Goal: Complete application form: Complete application form

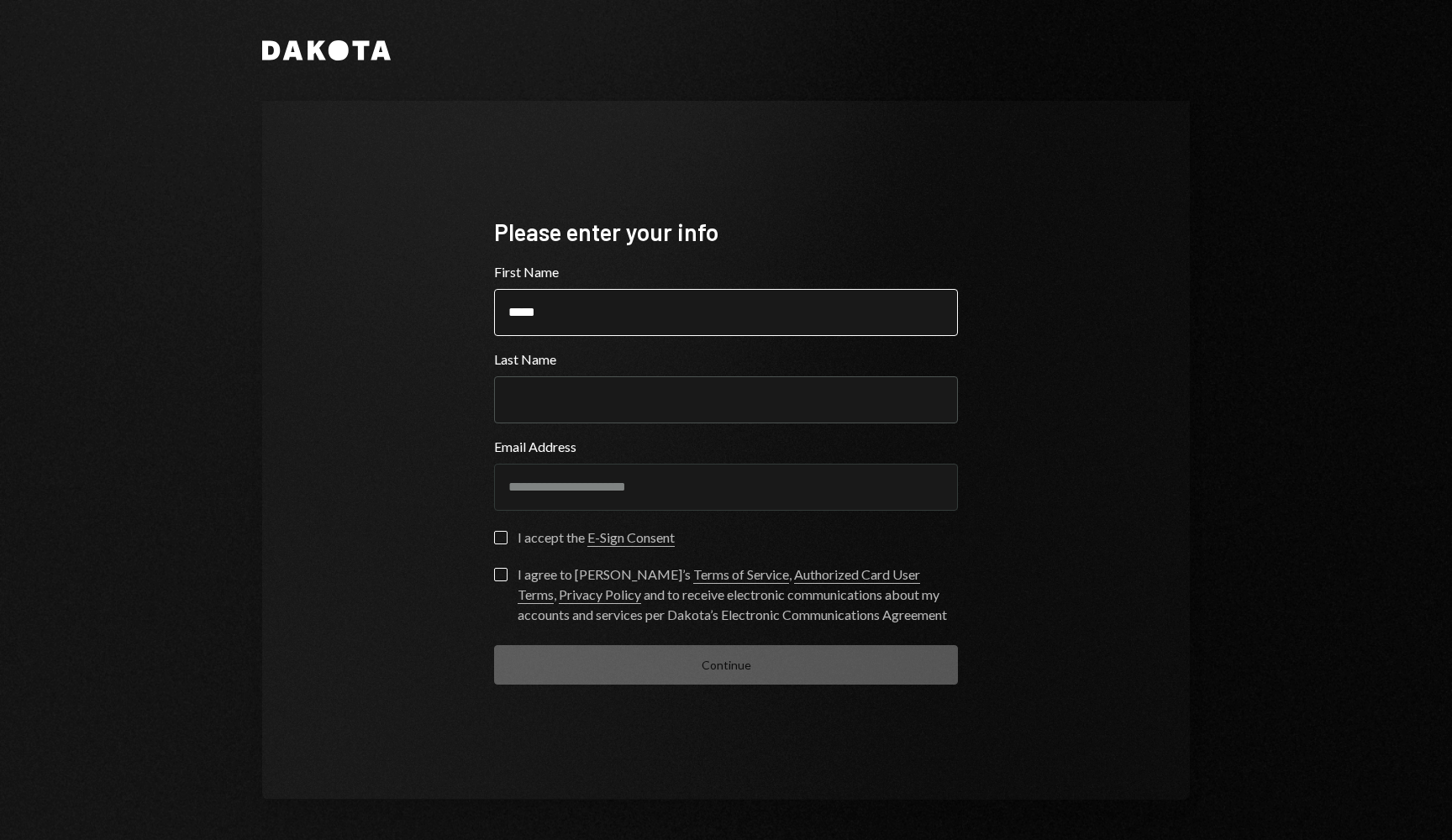
type input "*****"
type input "*"
type input "*****"
click at [492, 543] on div "**********" at bounding box center [726, 450] width 504 height 603
click at [500, 539] on button "I accept the E-Sign Consent" at bounding box center [501, 538] width 14 height 14
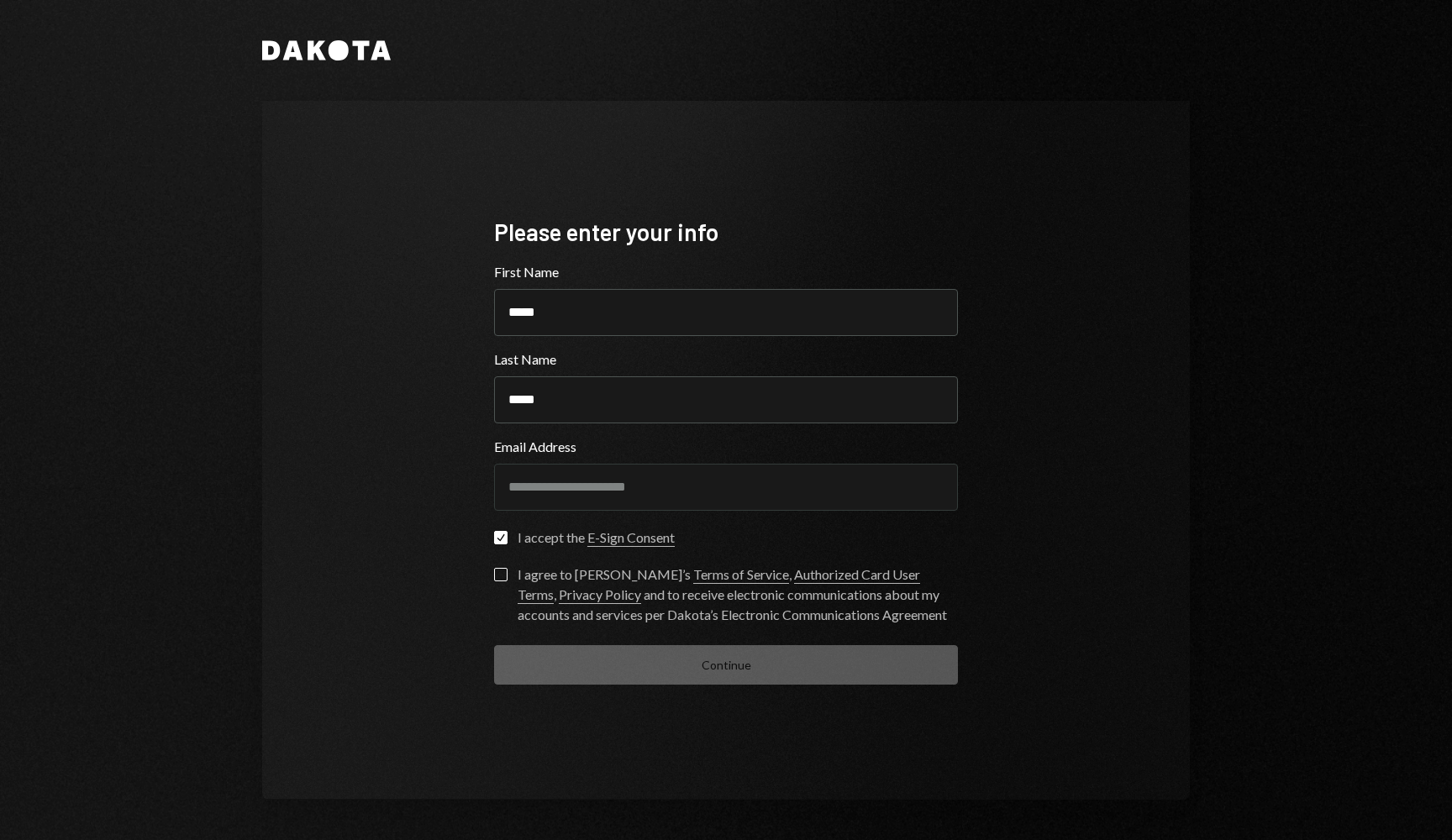
click at [500, 576] on button "I agree to Dakota’s Terms of Service , Authorized Card User Terms , Privacy Pol…" at bounding box center [501, 574] width 14 height 14
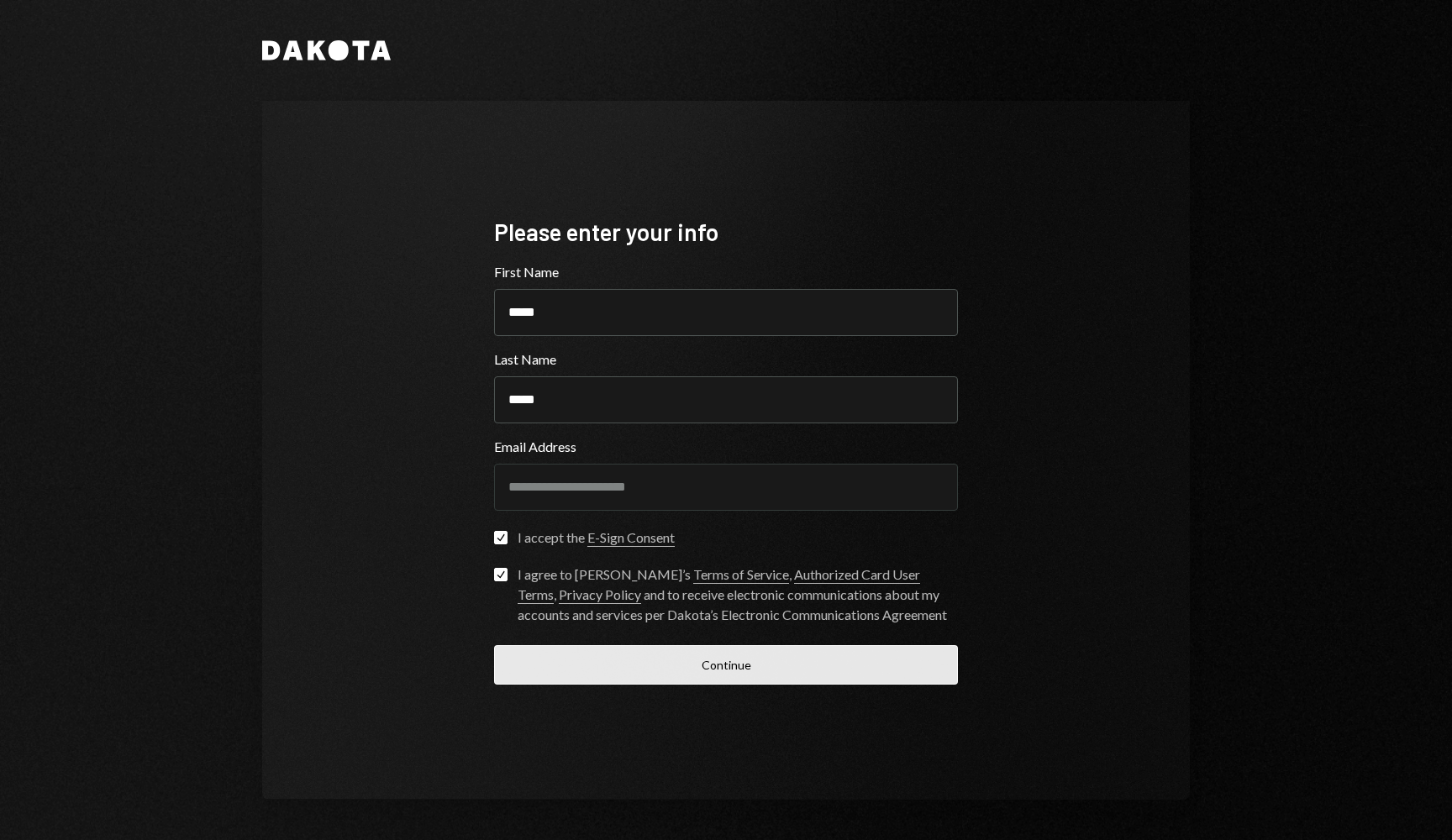
click at [753, 658] on button "Continue" at bounding box center [726, 664] width 464 height 40
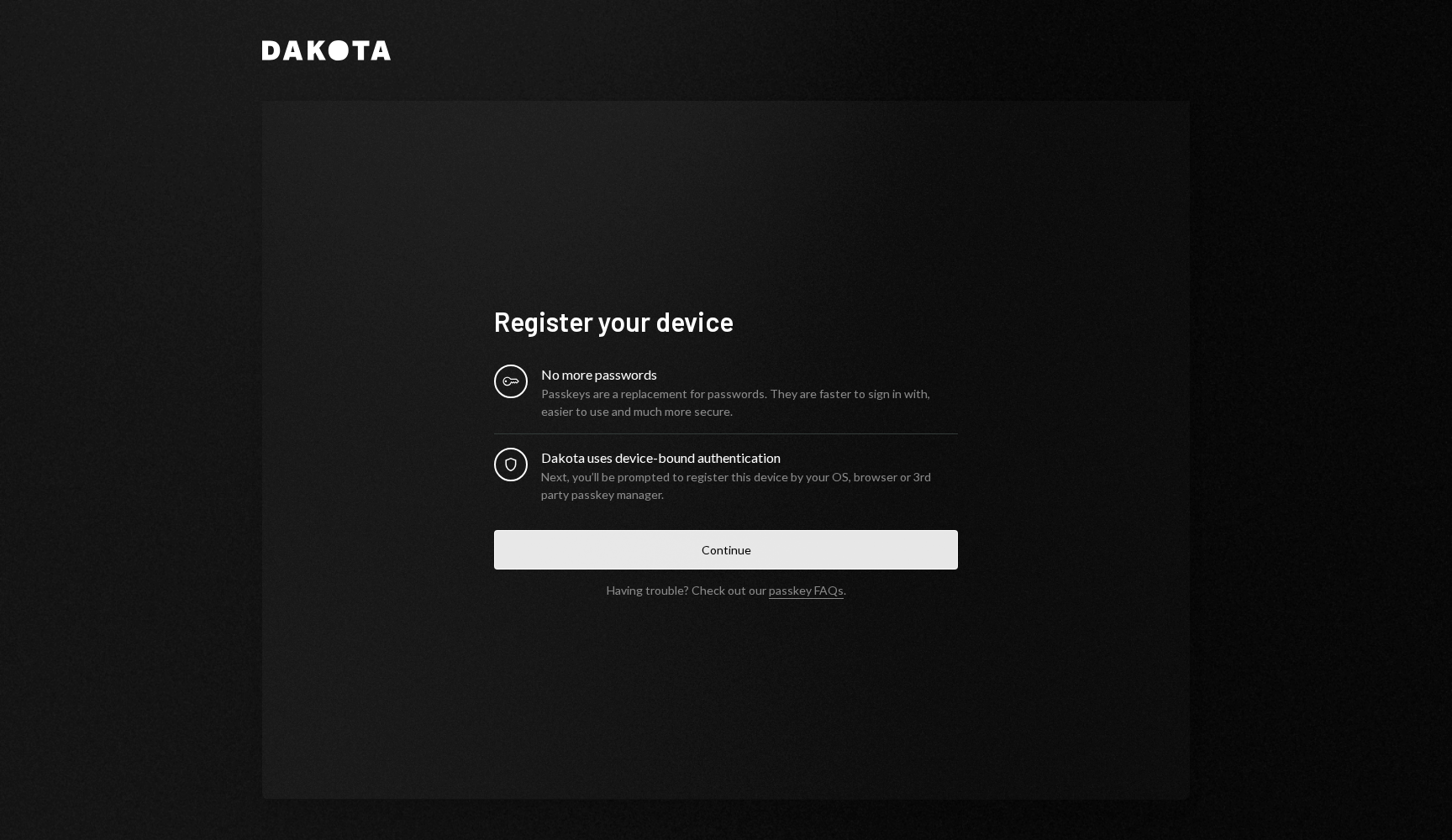
click at [748, 550] on button "Continue" at bounding box center [726, 550] width 464 height 40
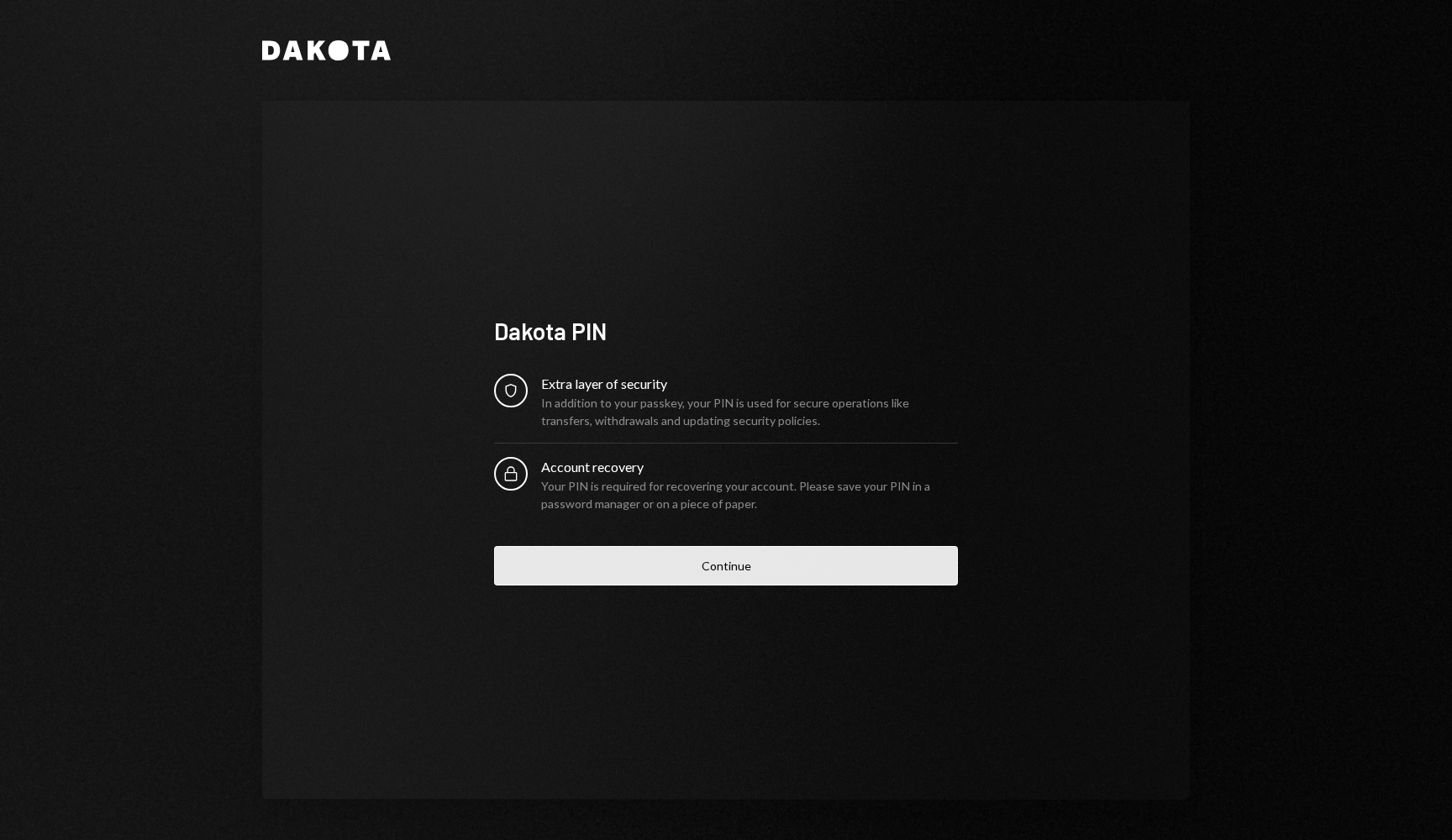
click at [720, 570] on button "Continue" at bounding box center [726, 565] width 464 height 40
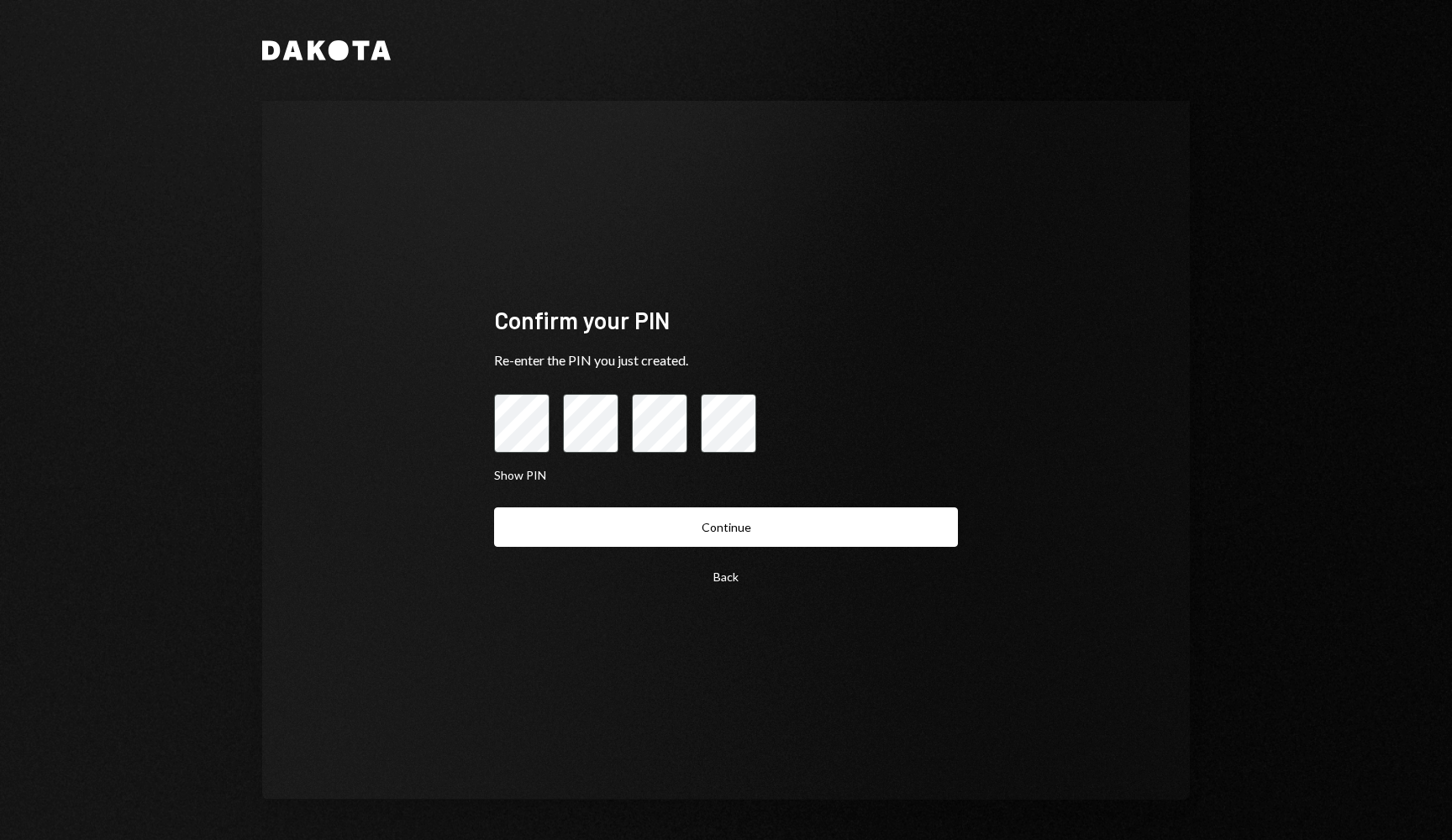
click at [726, 527] on button "Continue" at bounding box center [726, 527] width 464 height 40
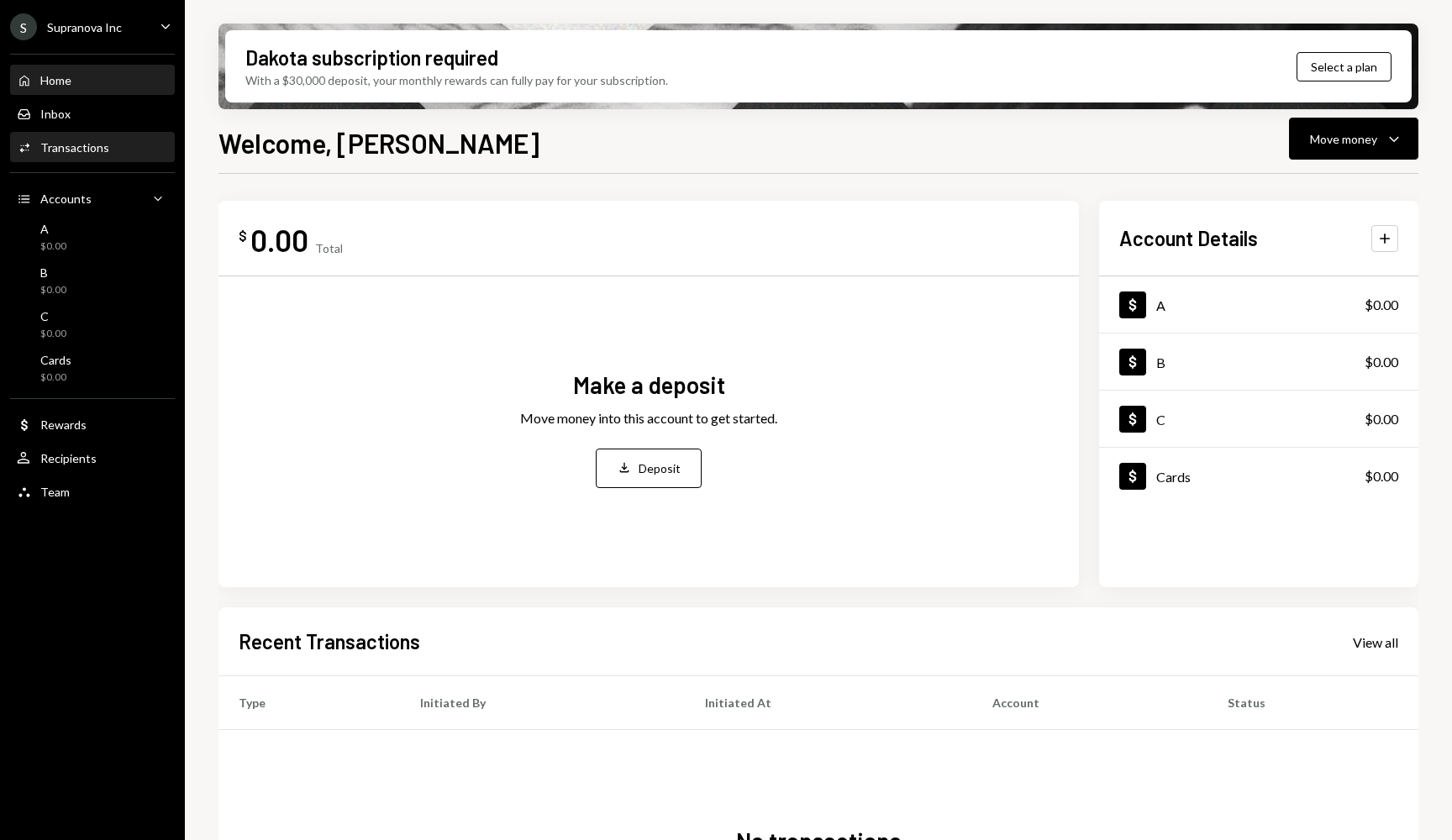
click at [97, 151] on div "Transactions" at bounding box center [75, 147] width 69 height 14
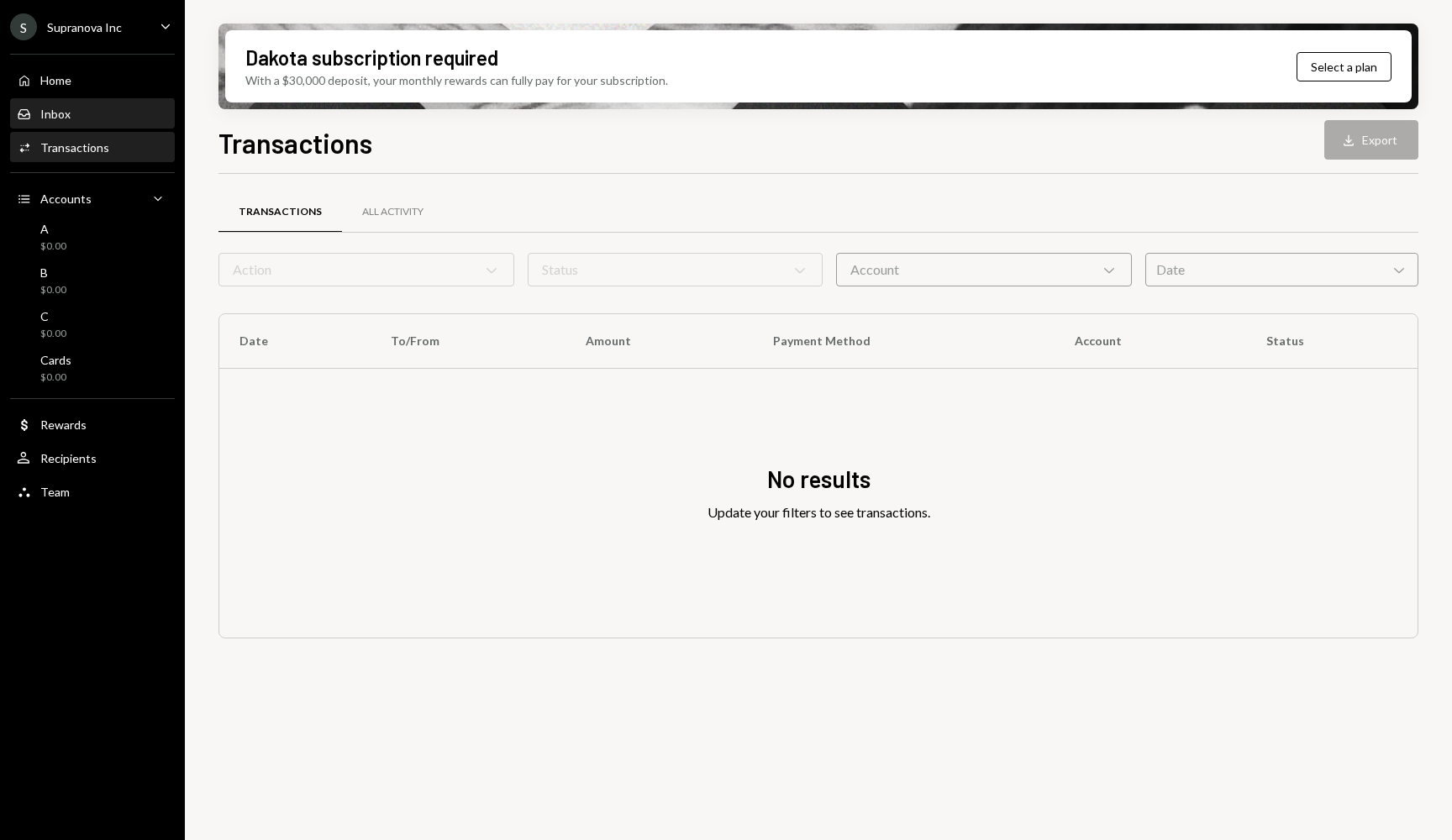
click at [70, 112] on div "Inbox Inbox" at bounding box center [92, 114] width 151 height 15
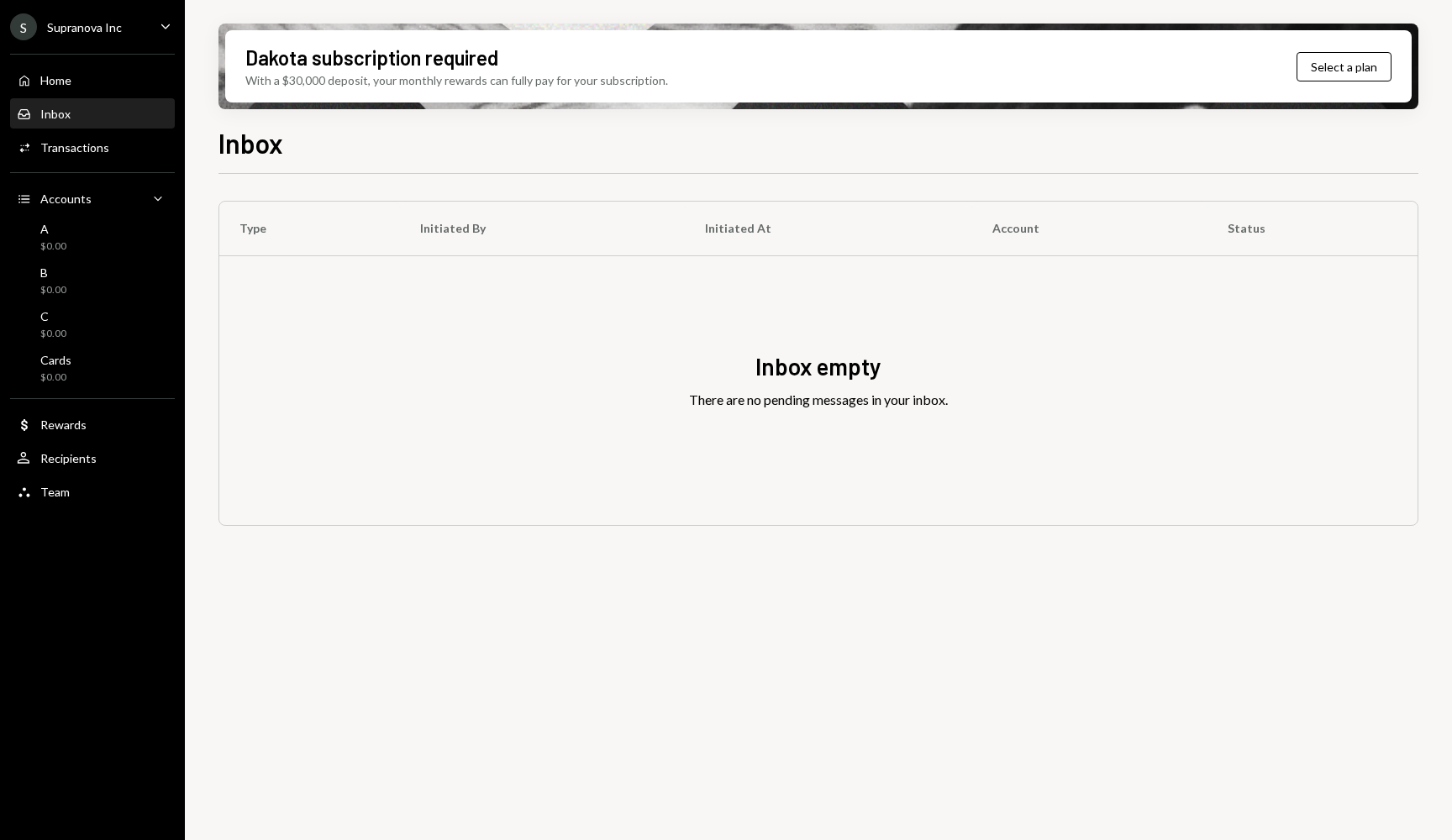
click at [100, 96] on div "Home Home Inbox Inbox Activities Transactions Accounts Accounts Caret Down A $0…" at bounding box center [92, 277] width 185 height 466
click at [62, 79] on div "Home" at bounding box center [56, 80] width 31 height 14
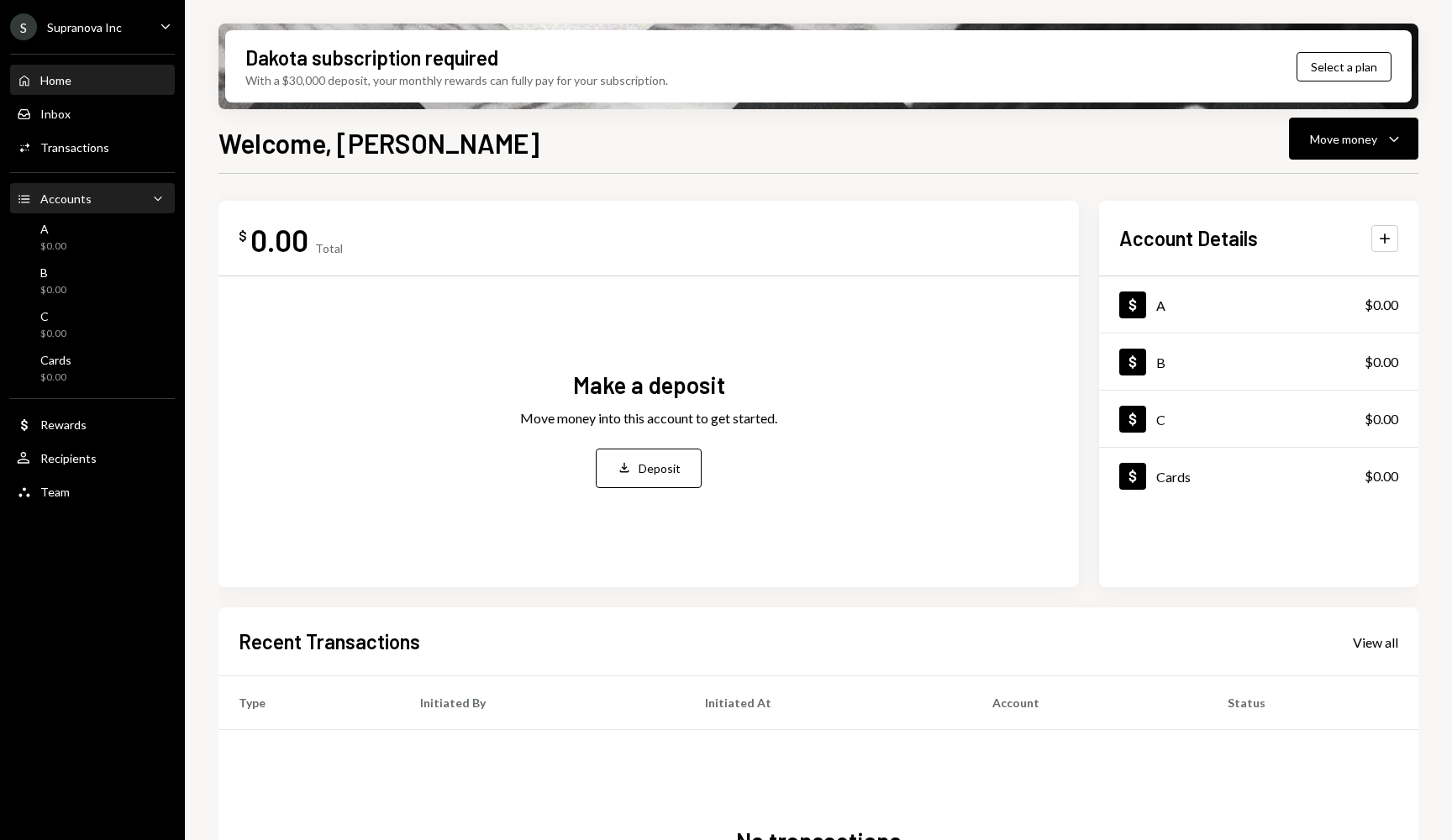
click at [94, 203] on div "Accounts Accounts Caret Down" at bounding box center [92, 199] width 151 height 19
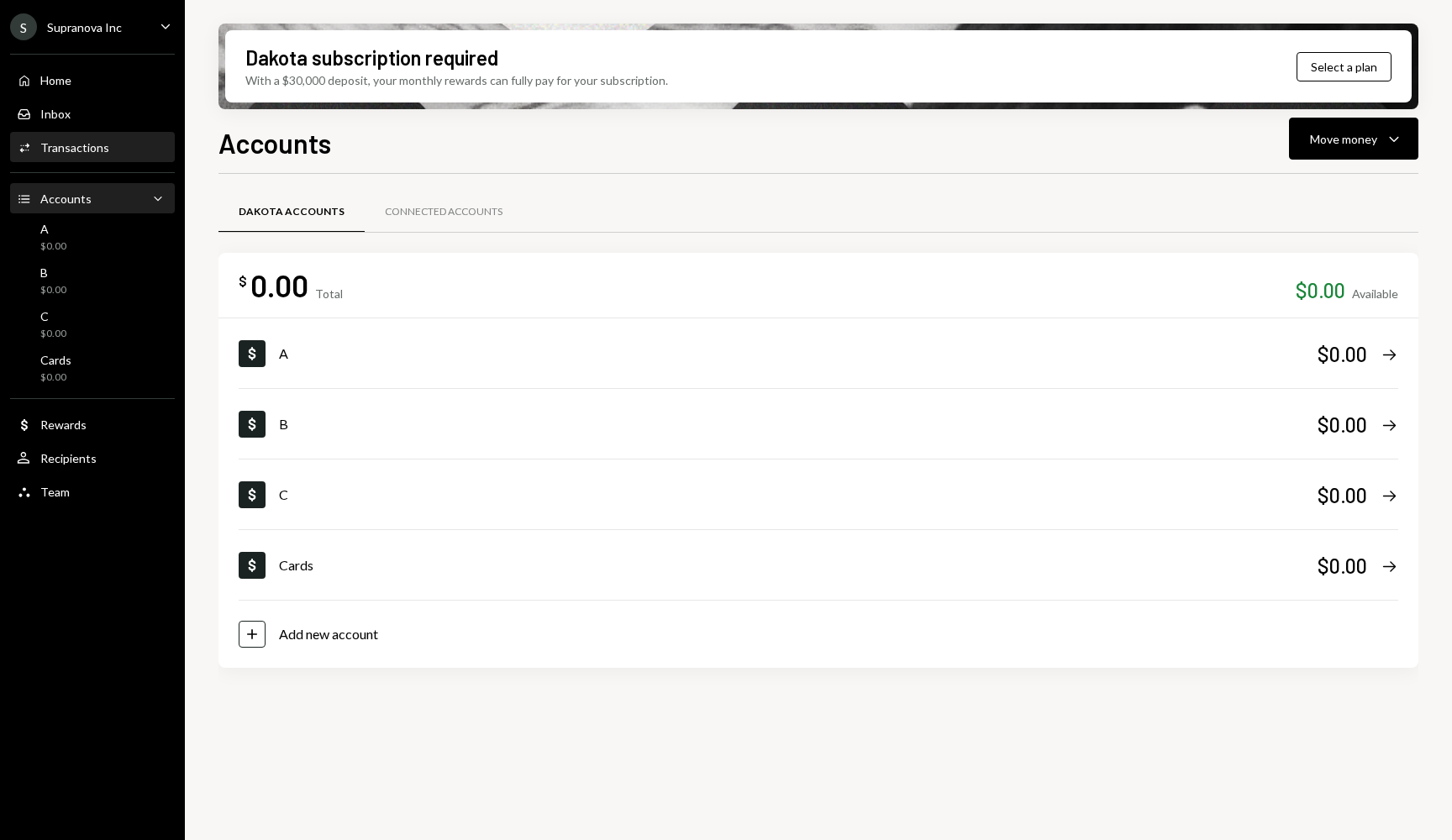
click at [115, 151] on div "Activities Transactions" at bounding box center [92, 148] width 151 height 15
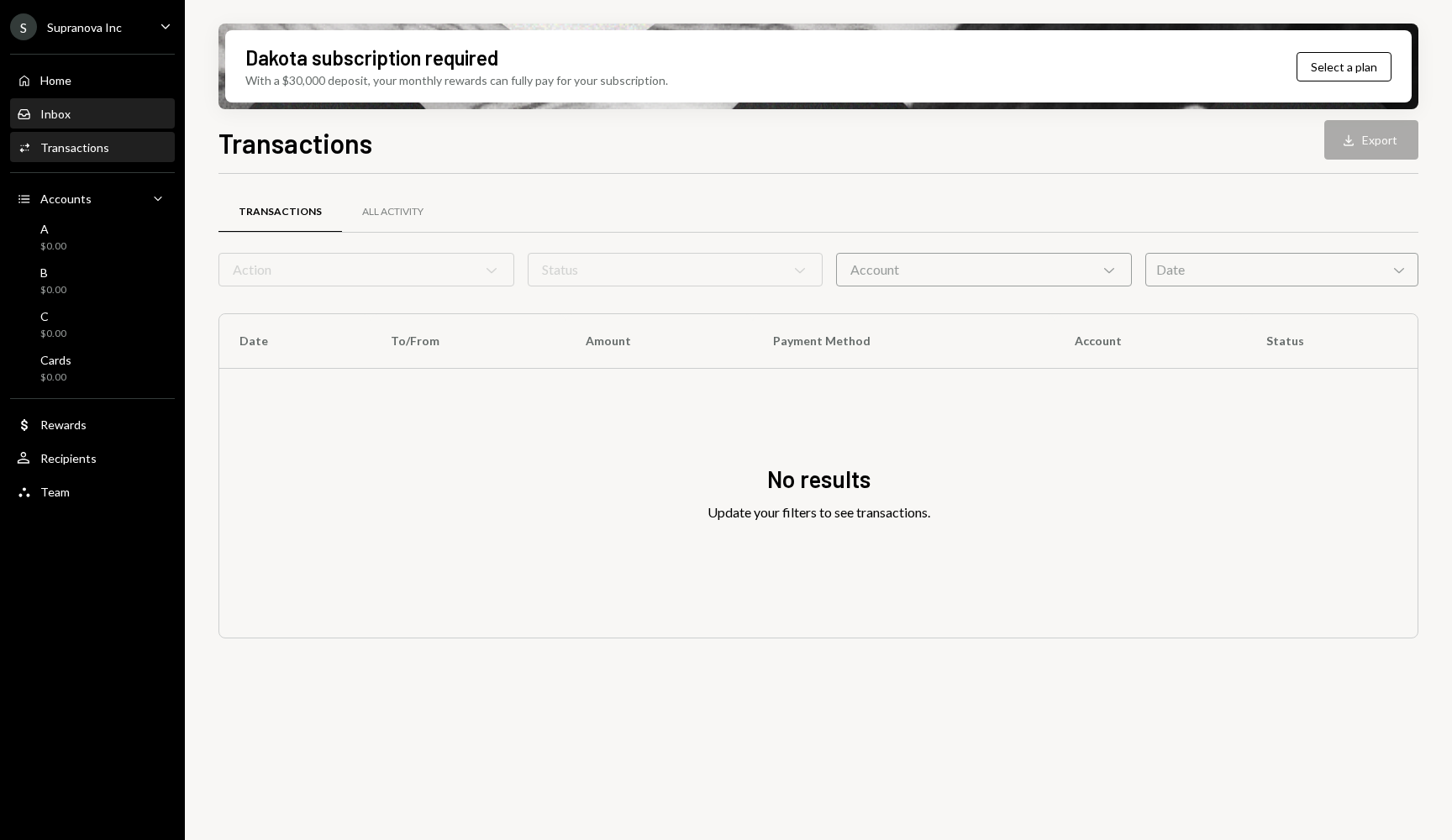
click at [78, 106] on div "Inbox Inbox" at bounding box center [92, 114] width 151 height 15
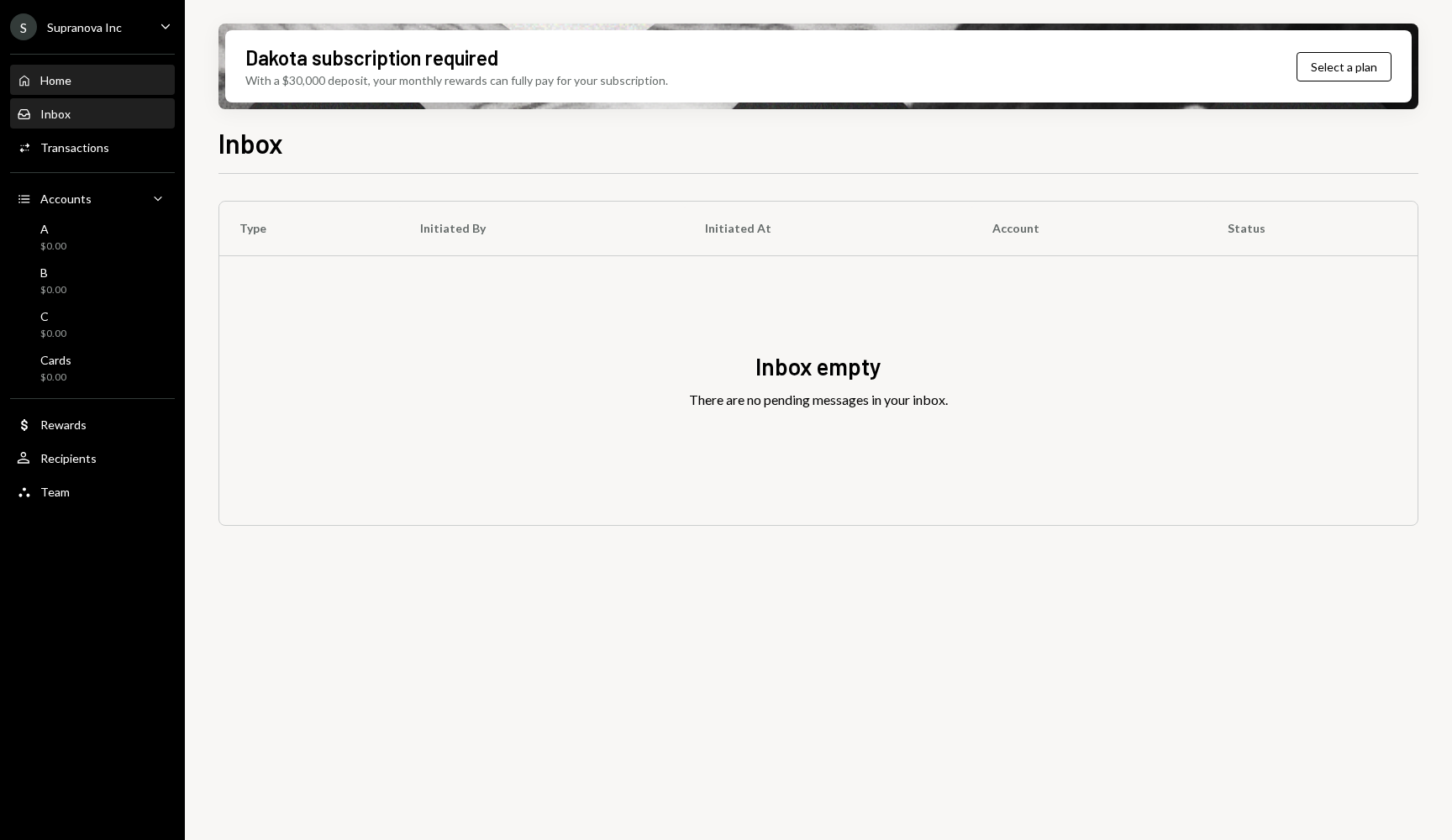
click at [57, 75] on div "Home" at bounding box center [56, 80] width 31 height 14
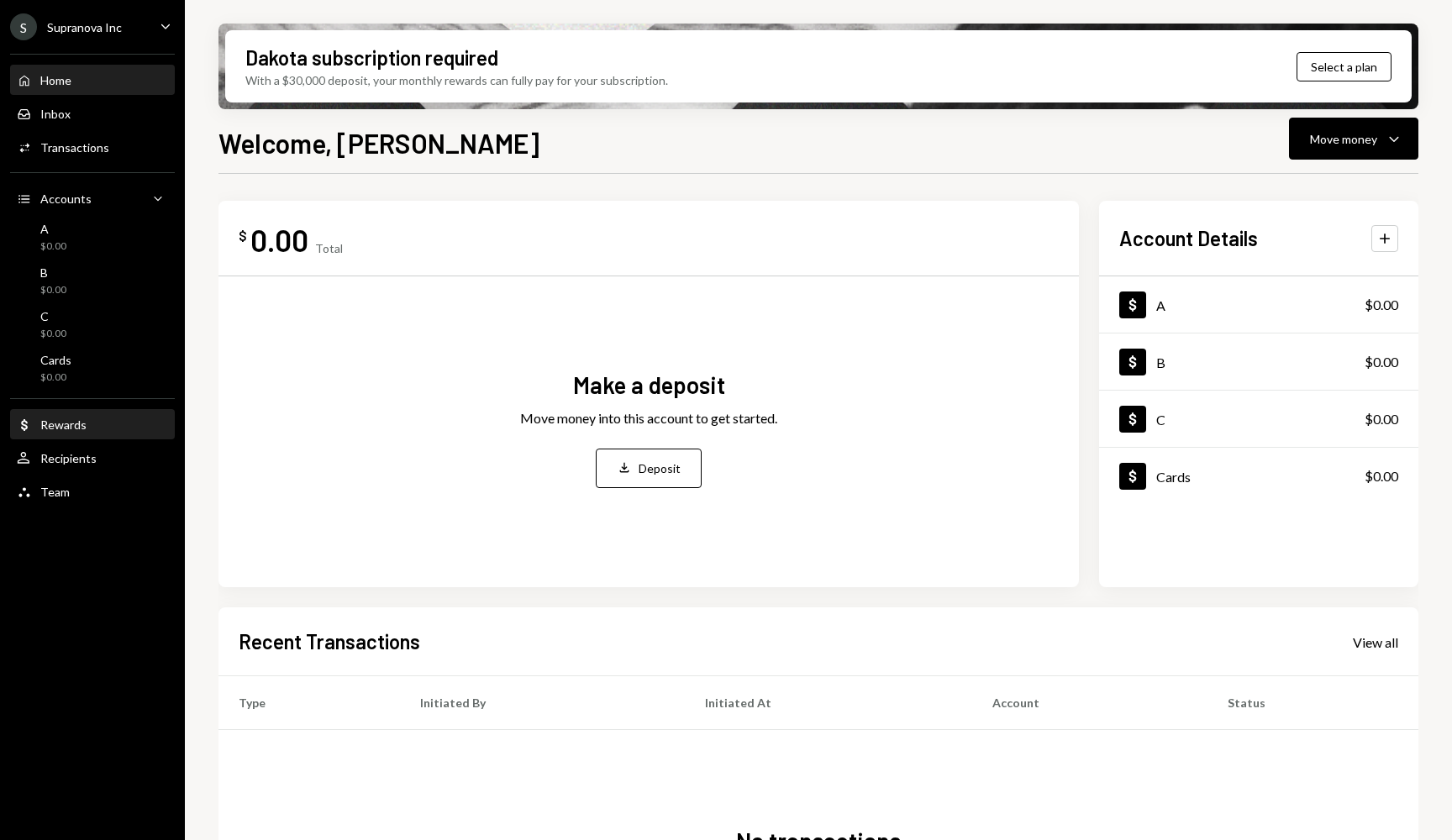
click at [73, 435] on div "Dollar Rewards" at bounding box center [92, 425] width 151 height 29
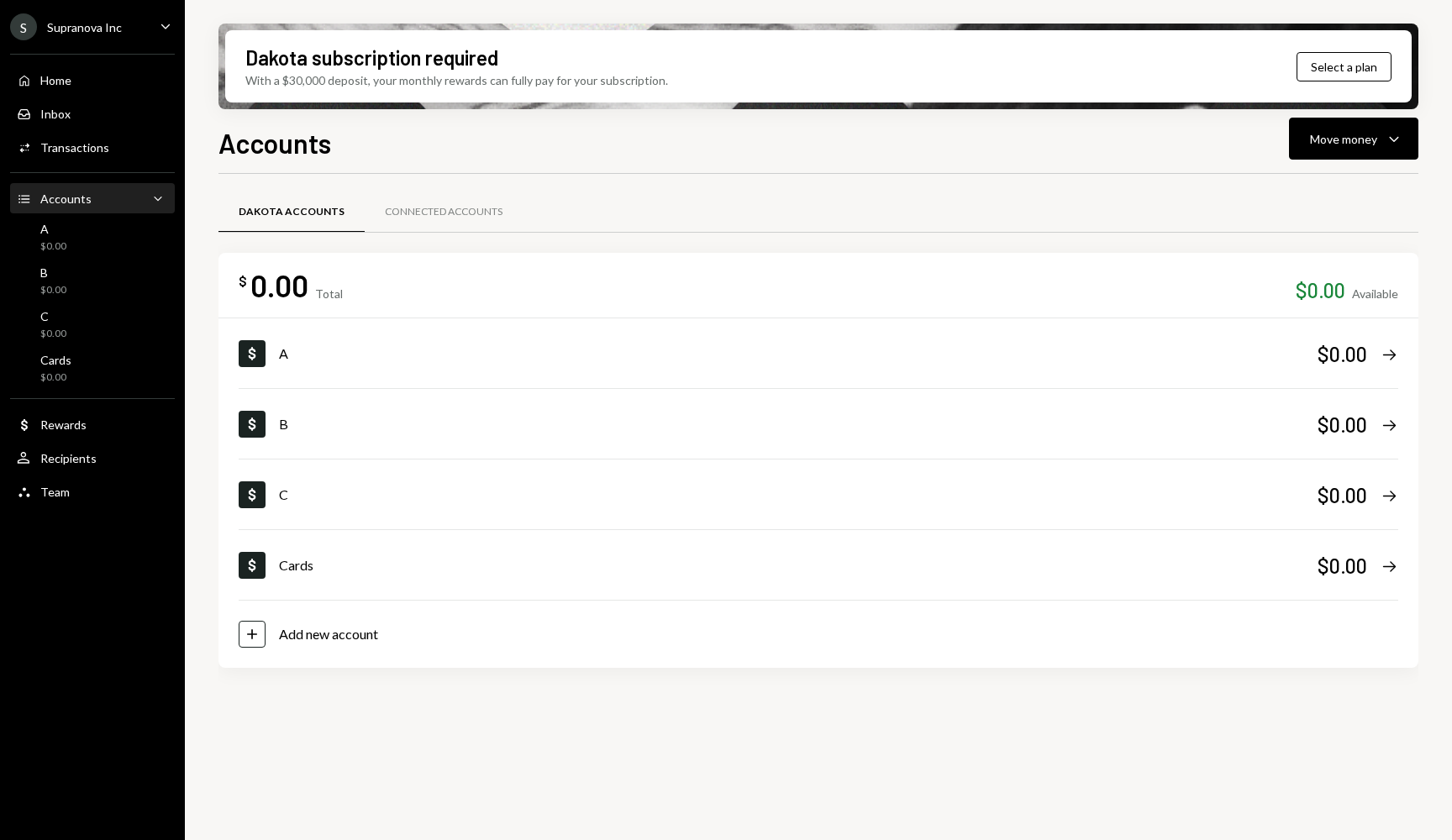
click at [67, 93] on div "Home Home" at bounding box center [92, 81] width 151 height 29
